Goal: Information Seeking & Learning: Learn about a topic

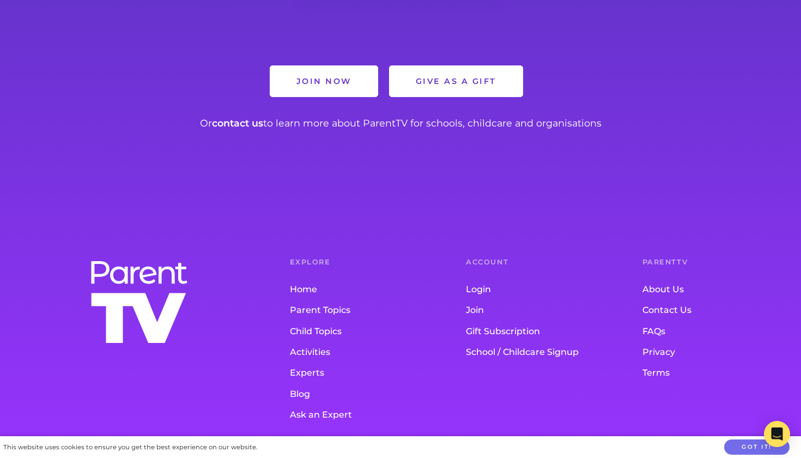
scroll to position [1241, 0]
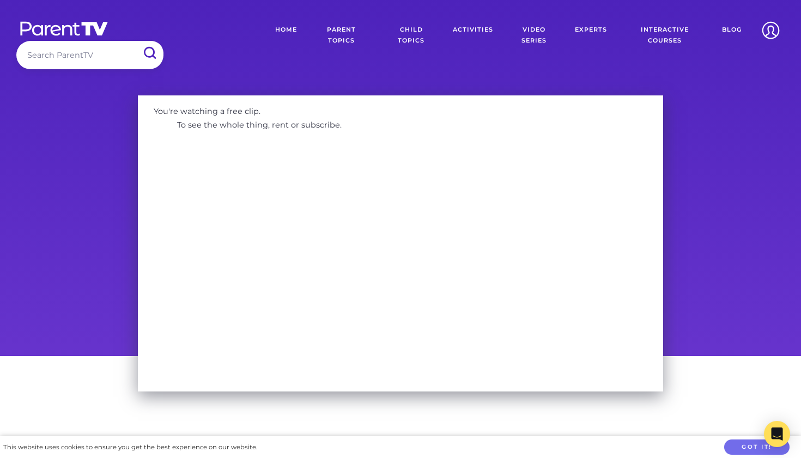
click at [342, 35] on link "Parent Topics" at bounding box center [341, 35] width 73 height 38
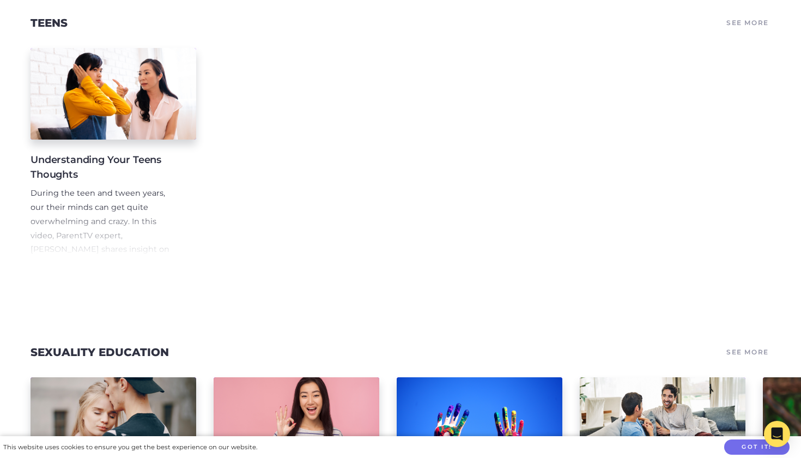
scroll to position [6301, 0]
